Goal: Information Seeking & Learning: Learn about a topic

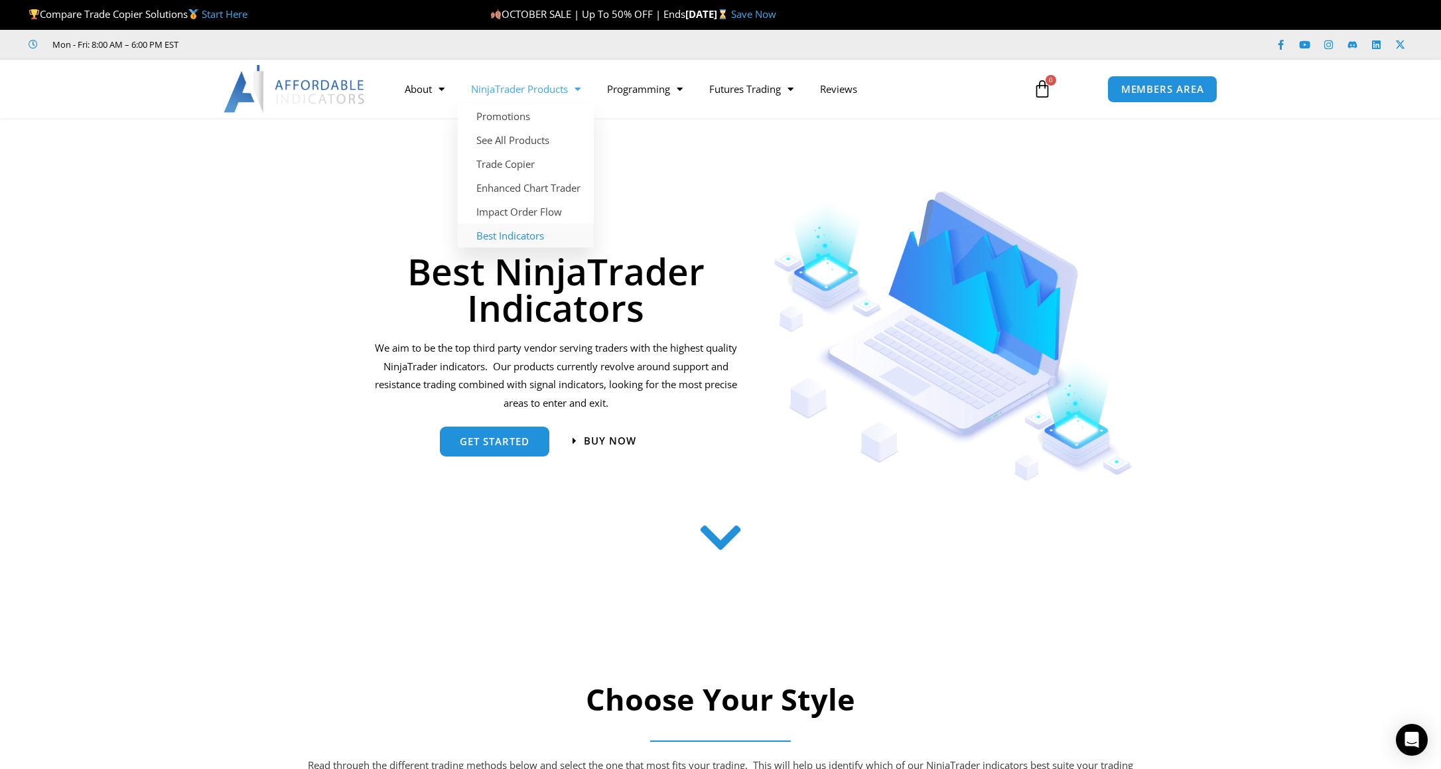
click at [509, 236] on link "Best Indicators" at bounding box center [526, 236] width 136 height 24
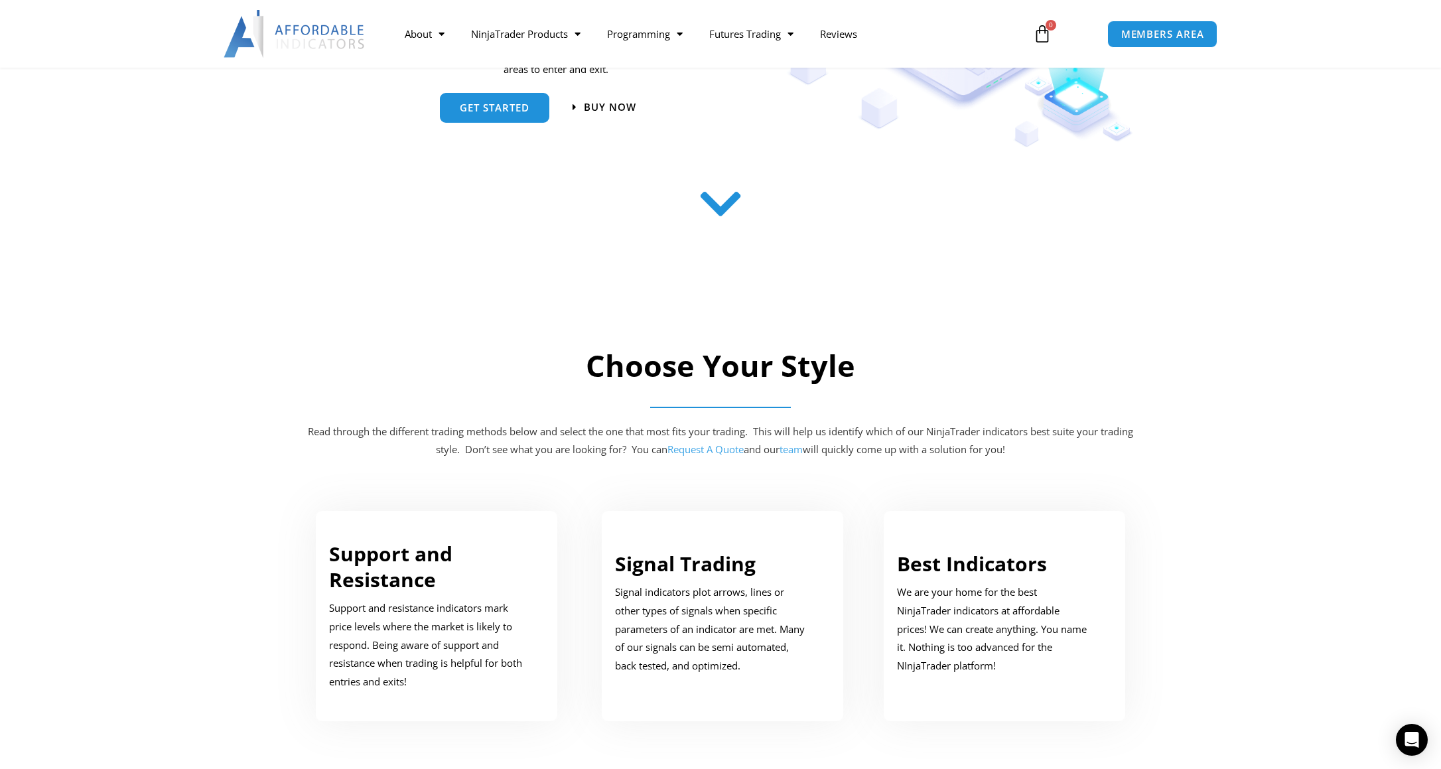
scroll to position [389, 0]
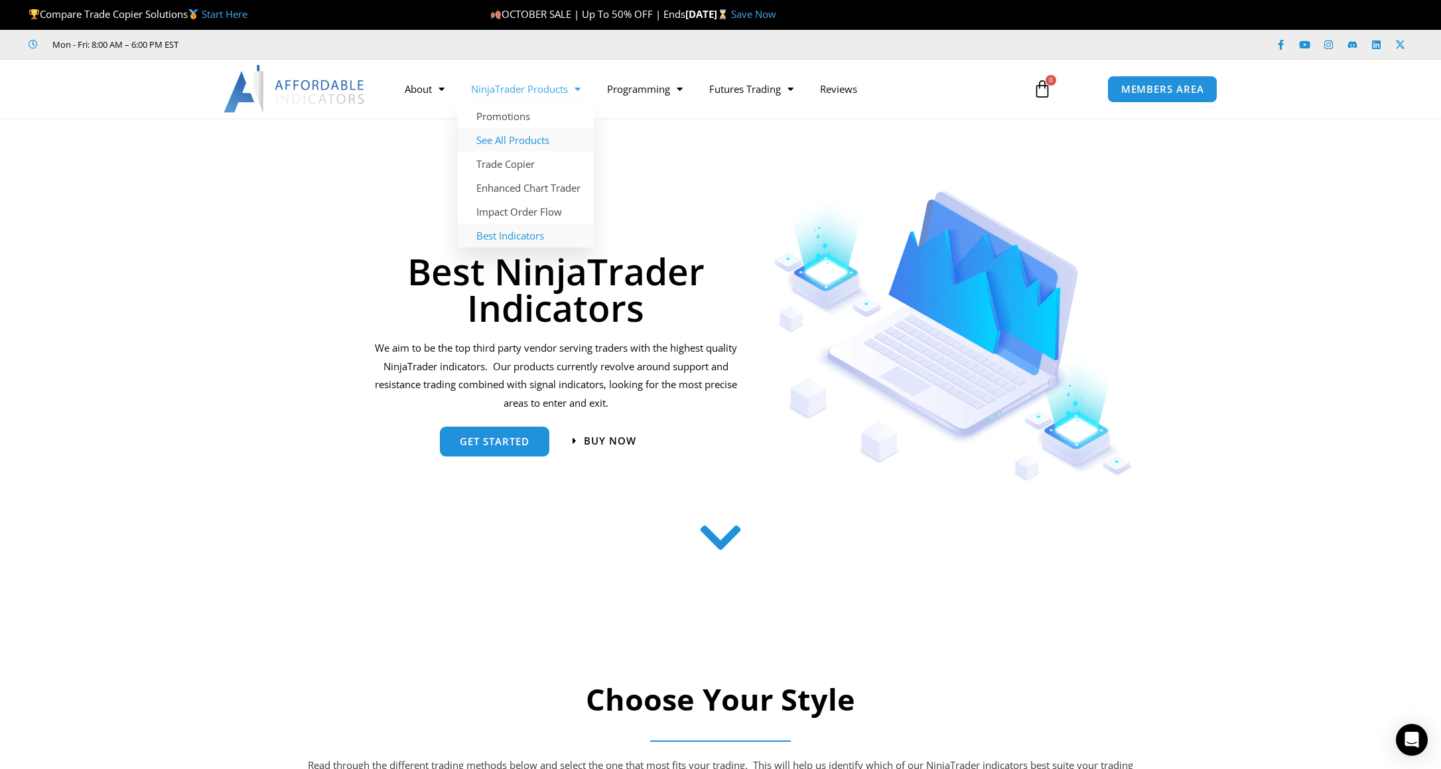
click at [522, 143] on link "See All Products" at bounding box center [526, 140] width 136 height 24
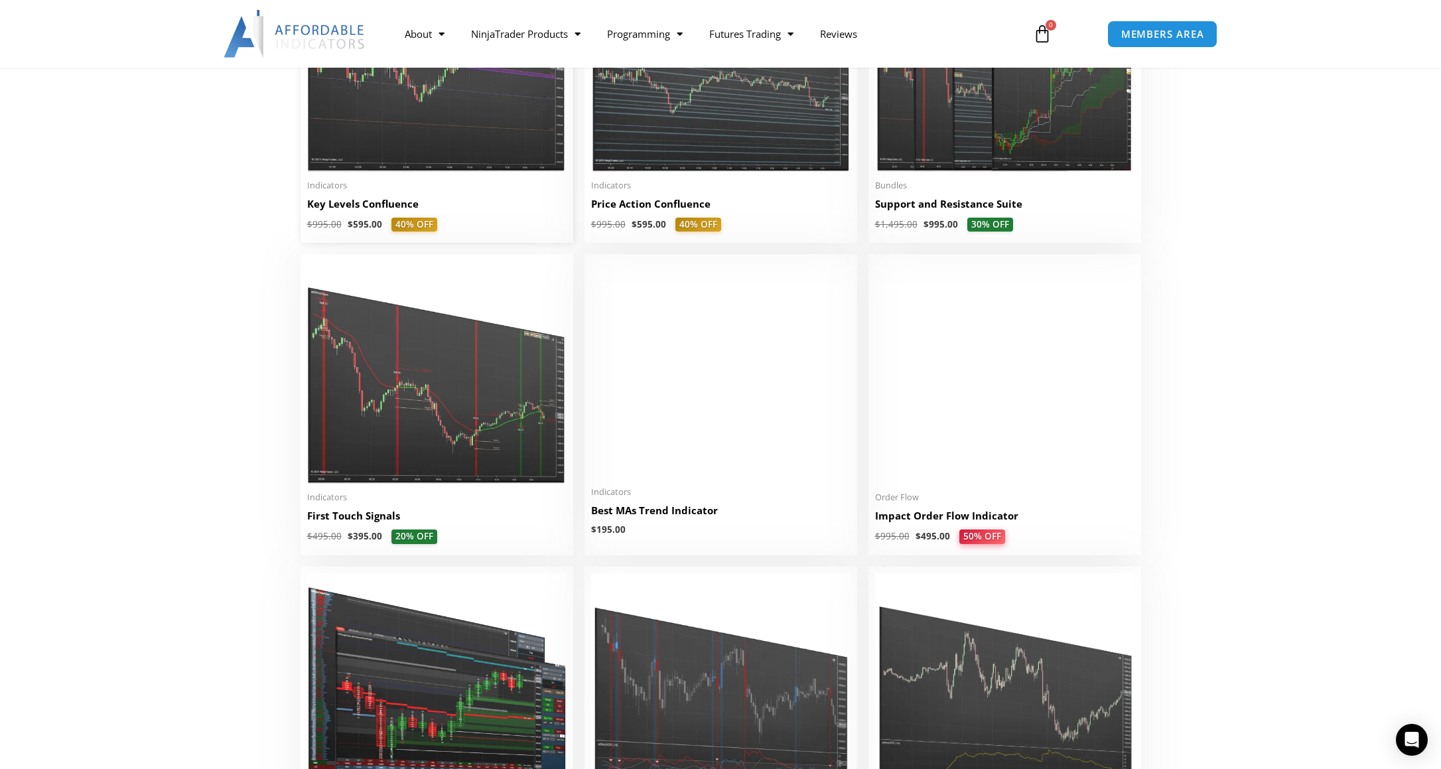
scroll to position [1991, 0]
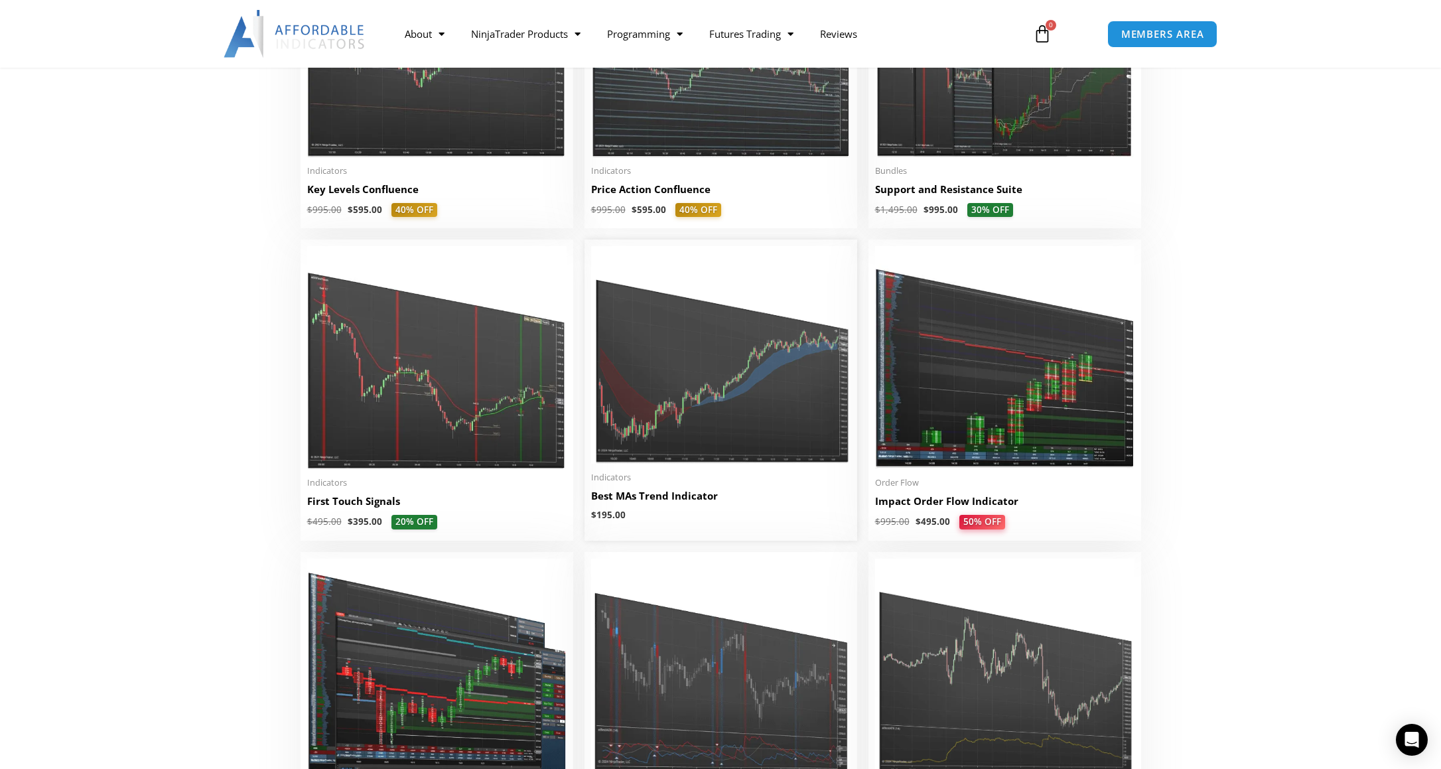
click at [689, 401] on img at bounding box center [720, 355] width 259 height 218
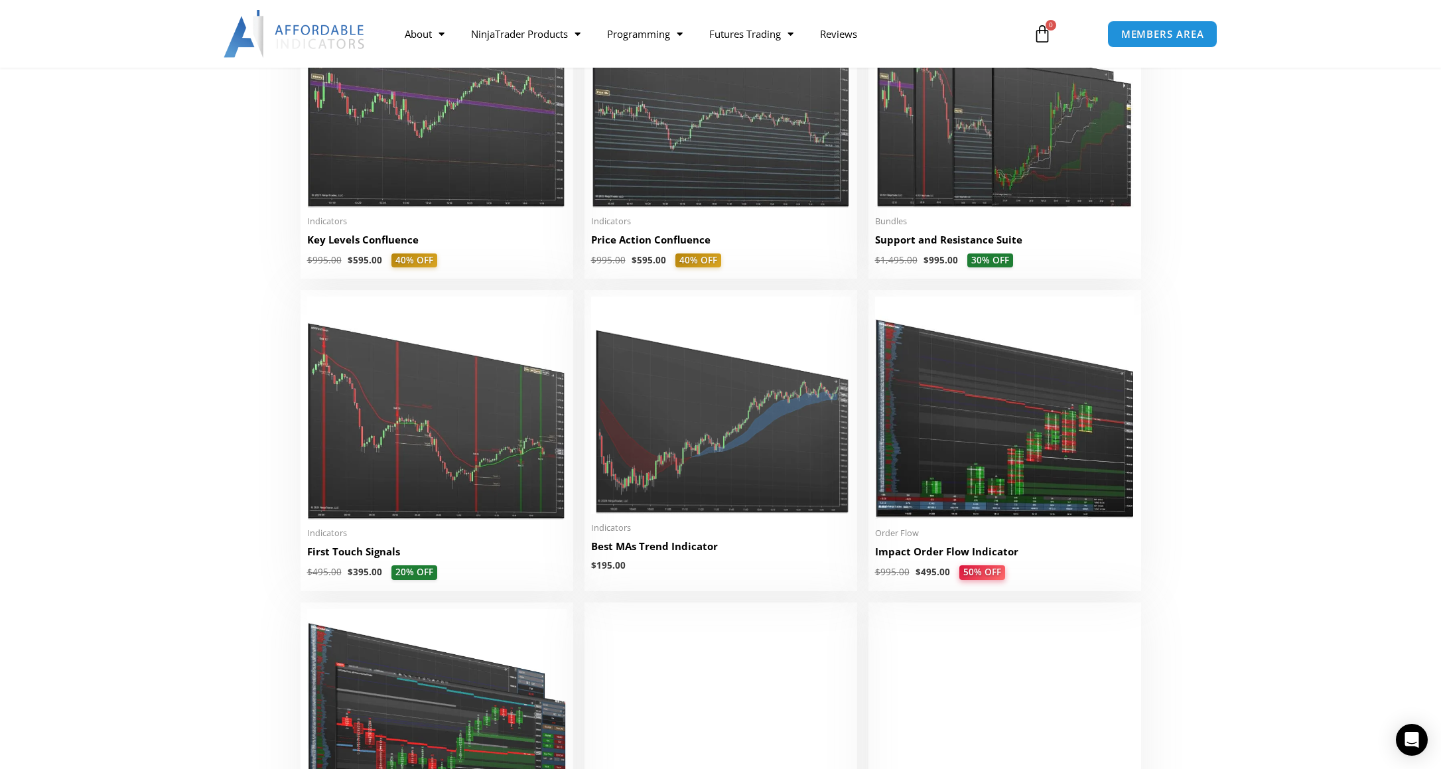
scroll to position [1791, 0]
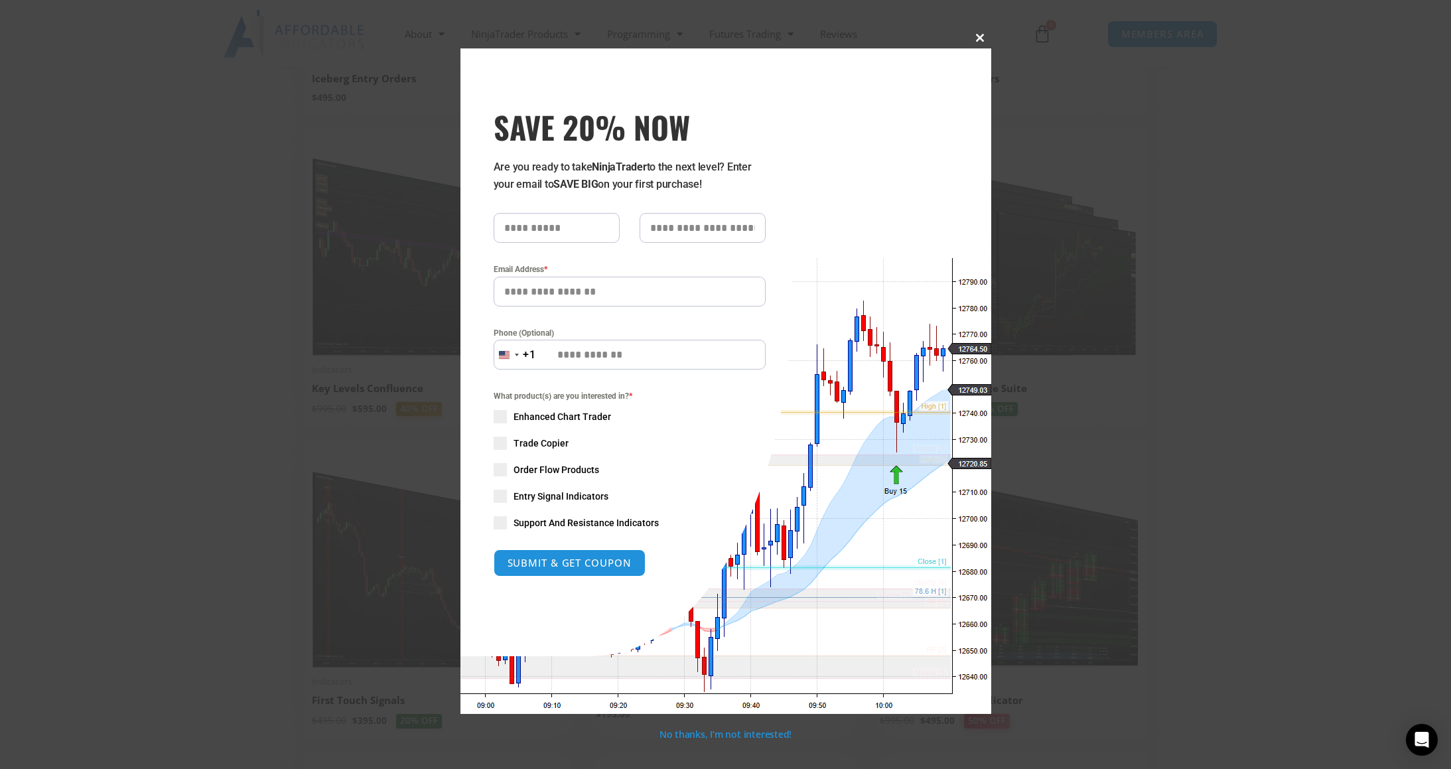
click at [984, 38] on span "SAVE 20% NOW popup" at bounding box center [980, 38] width 21 height 8
